Goal: Navigation & Orientation: Find specific page/section

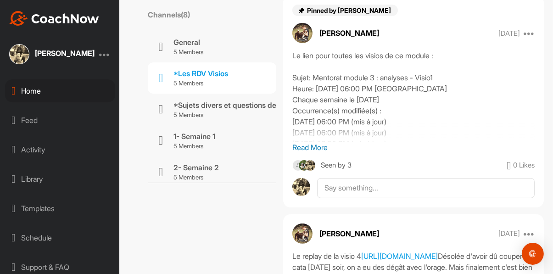
scroll to position [200, 0]
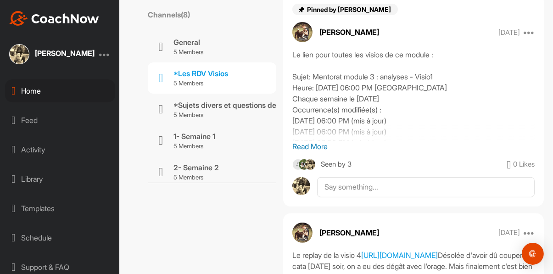
click at [33, 92] on div "Home" at bounding box center [60, 90] width 110 height 23
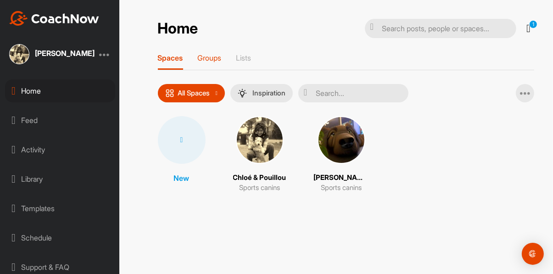
click at [208, 58] on p "Groups" at bounding box center [210, 57] width 24 height 9
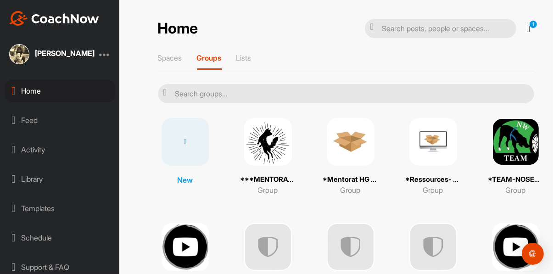
click at [269, 147] on img at bounding box center [268, 142] width 48 height 48
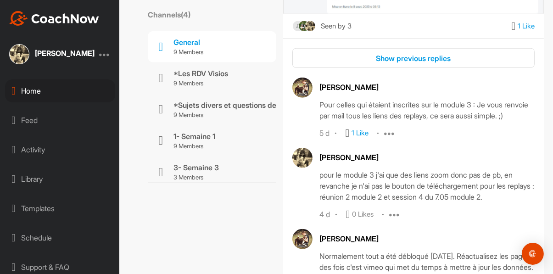
scroll to position [734, 0]
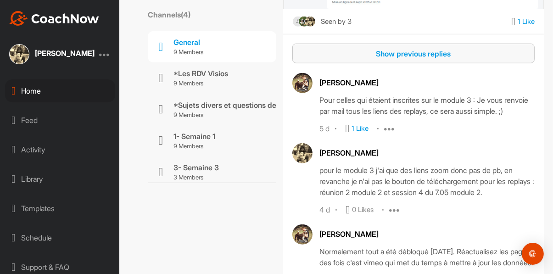
click at [439, 54] on div "Show previous replies" at bounding box center [413, 53] width 227 height 11
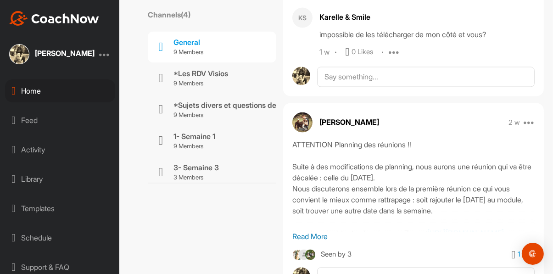
scroll to position [1631, 0]
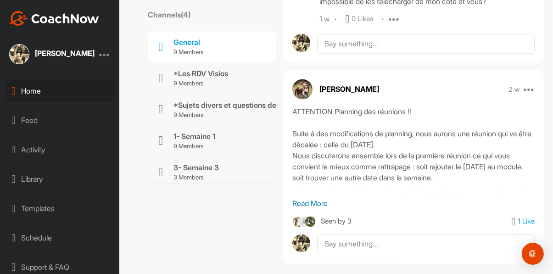
click at [30, 92] on div "Home" at bounding box center [60, 90] width 110 height 23
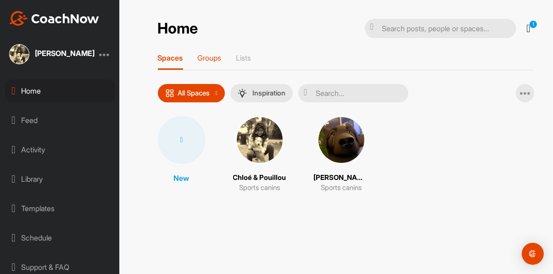
click at [206, 54] on p "Groups" at bounding box center [210, 57] width 24 height 9
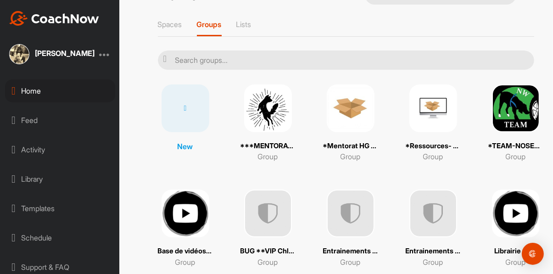
scroll to position [123, 0]
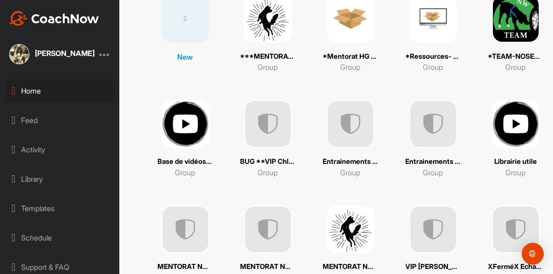
click at [355, 230] on img at bounding box center [351, 229] width 48 height 48
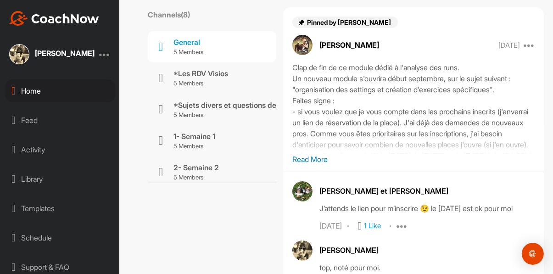
scroll to position [143, 0]
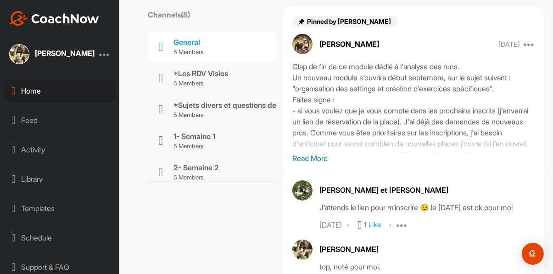
click at [30, 89] on div "Home" at bounding box center [60, 90] width 110 height 23
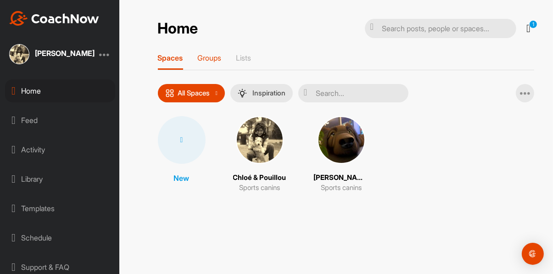
click at [212, 58] on p "Groups" at bounding box center [210, 57] width 24 height 9
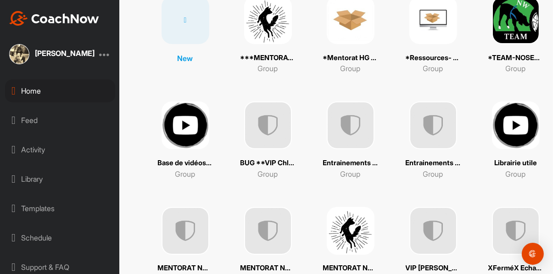
scroll to position [123, 0]
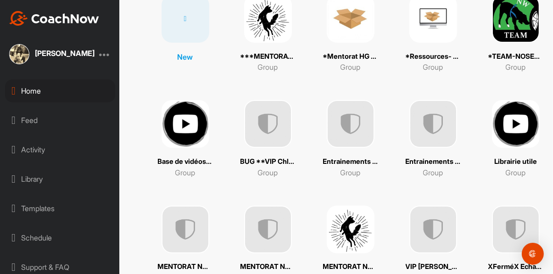
click at [276, 231] on img at bounding box center [268, 229] width 48 height 48
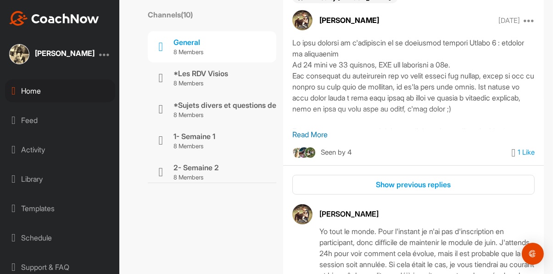
scroll to position [213, 0]
click at [228, 79] on p "8 Members" at bounding box center [200, 83] width 55 height 9
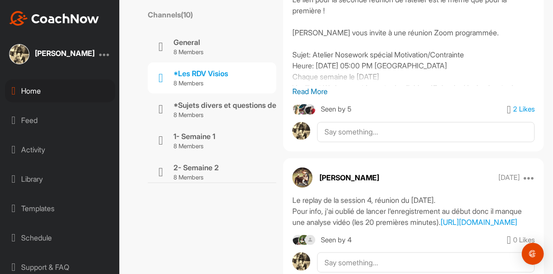
scroll to position [716, 0]
